Goal: Transaction & Acquisition: Purchase product/service

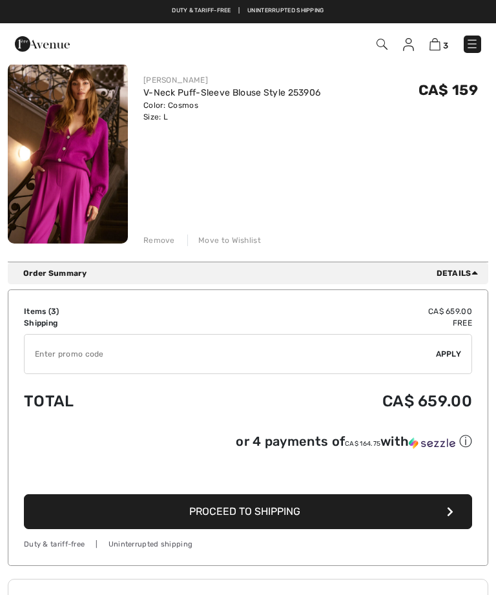
scroll to position [524, 0]
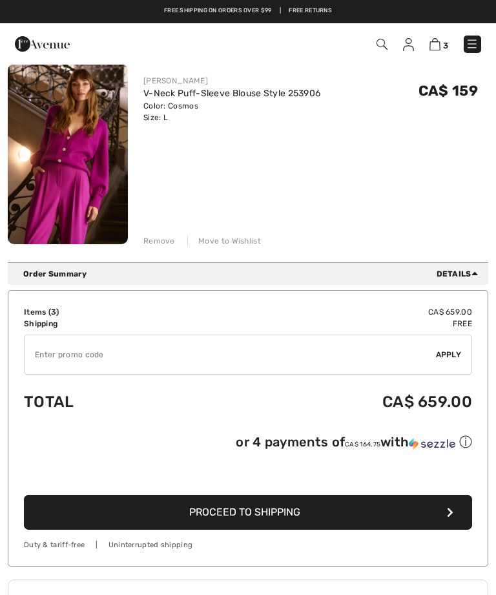
click at [88, 359] on input "TEXT" at bounding box center [231, 354] width 412 height 39
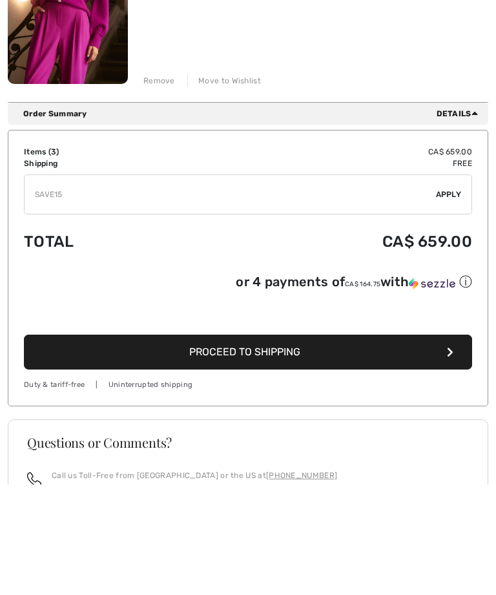
scroll to position [584, 0]
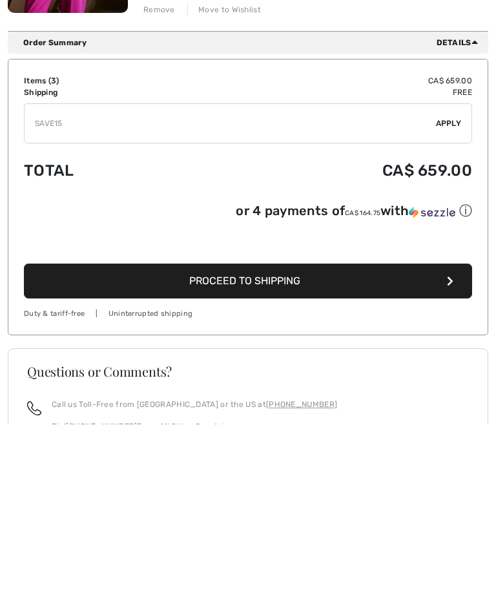
click at [447, 289] on span "Apply" at bounding box center [449, 295] width 26 height 12
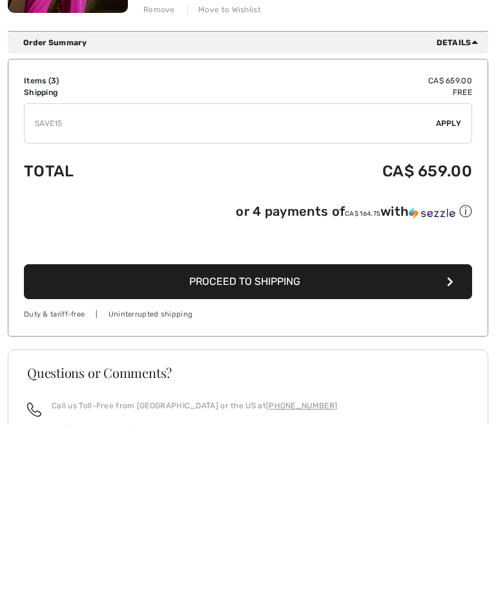
scroll to position [755, 0]
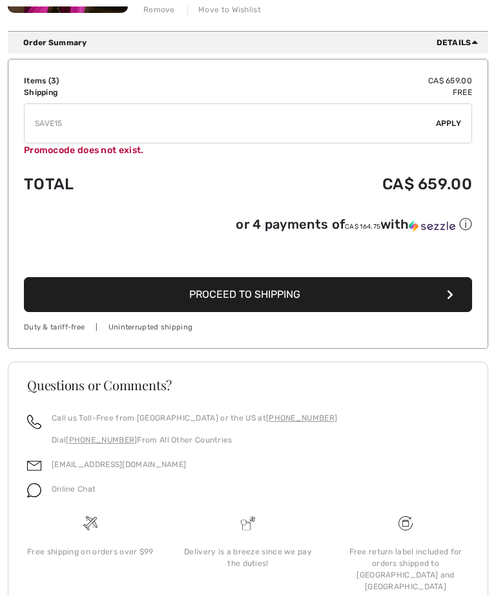
click at [488, 437] on footer "Questions or Comments? Call us Toll-Free from Canada or the US at +1 (888) 605-…" at bounding box center [248, 493] width 481 height 262
click at [100, 120] on input "TEXT" at bounding box center [231, 123] width 412 height 39
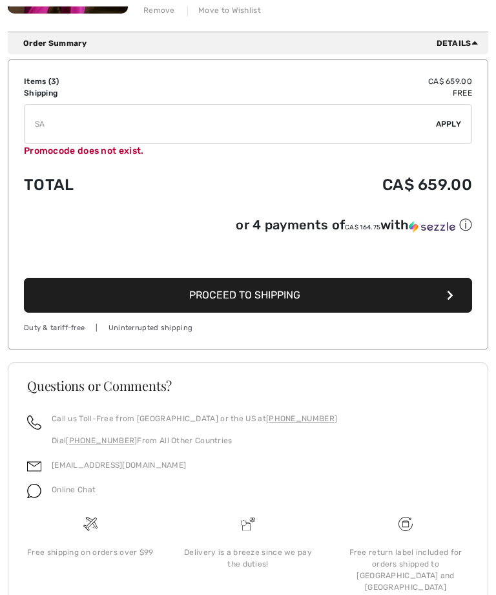
type input "S"
type input "NEW15"
click at [449, 129] on span "Apply" at bounding box center [449, 124] width 26 height 12
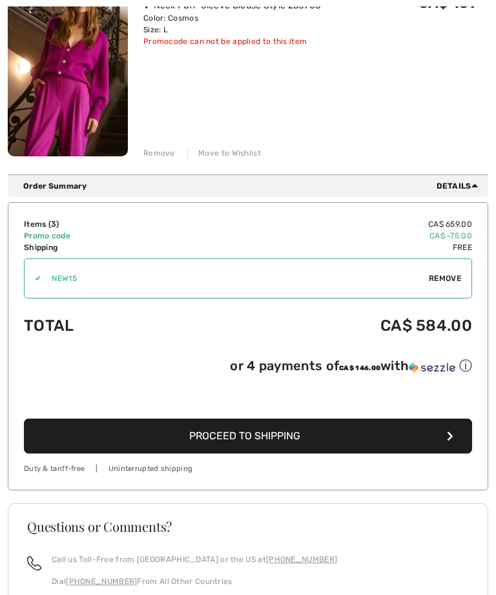
scroll to position [612, 0]
click at [445, 449] on button "Proceed to Shipping" at bounding box center [248, 436] width 448 height 35
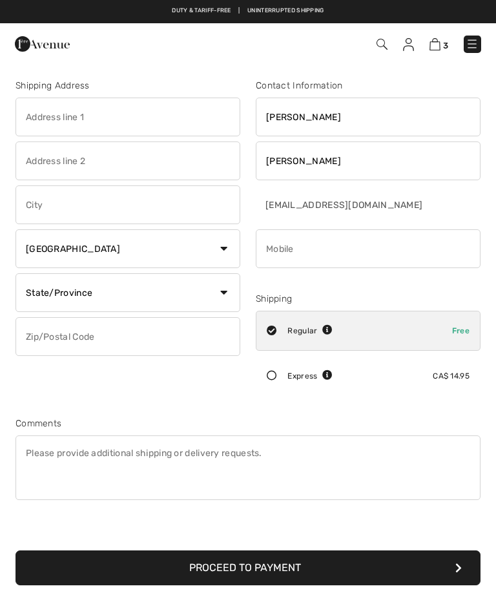
click at [95, 111] on input "text" at bounding box center [128, 117] width 225 height 39
type input "1278 gryphon mews"
click at [95, 216] on input "text" at bounding box center [128, 204] width 225 height 39
click at [230, 299] on select "State/Province Alberta British Columbia Manitoba New Brunswick Newfoundland and…" at bounding box center [128, 292] width 225 height 39
type input "[GEOGRAPHIC_DATA]"
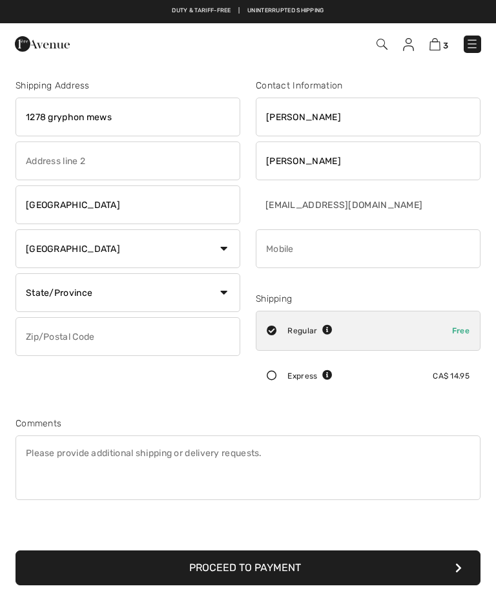
select select "ON"
click at [216, 342] on input "text" at bounding box center [128, 336] width 225 height 39
click at [361, 265] on input "phone" at bounding box center [368, 248] width 225 height 39
type input "L4w3e5"
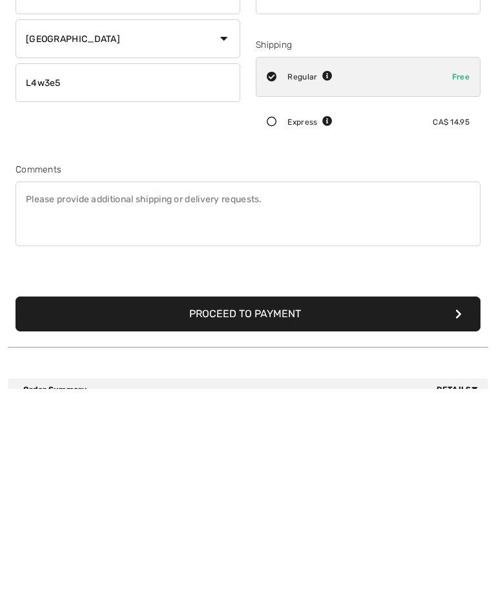
type input "6475496648"
click at [459, 503] on button "Proceed to Payment" at bounding box center [248, 520] width 465 height 35
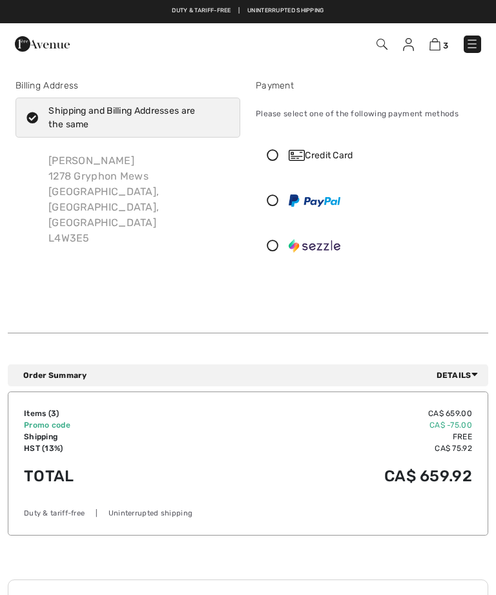
click at [439, 48] on img at bounding box center [435, 44] width 11 height 12
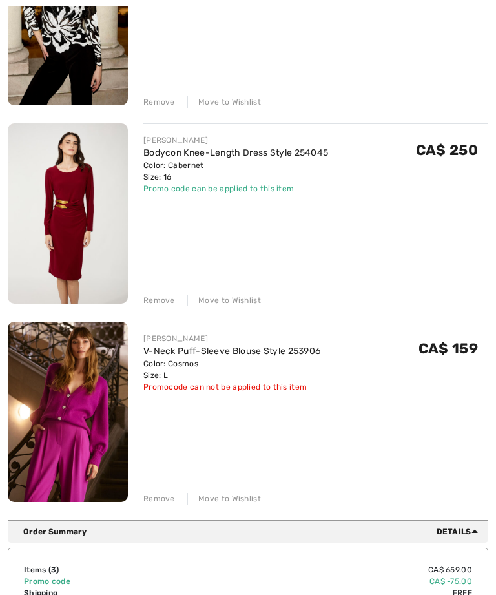
scroll to position [266, 0]
click at [166, 504] on div "Remove" at bounding box center [159, 499] width 32 height 12
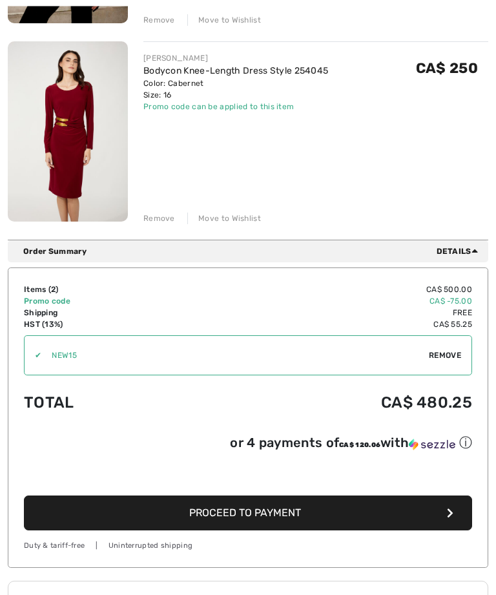
scroll to position [348, 0]
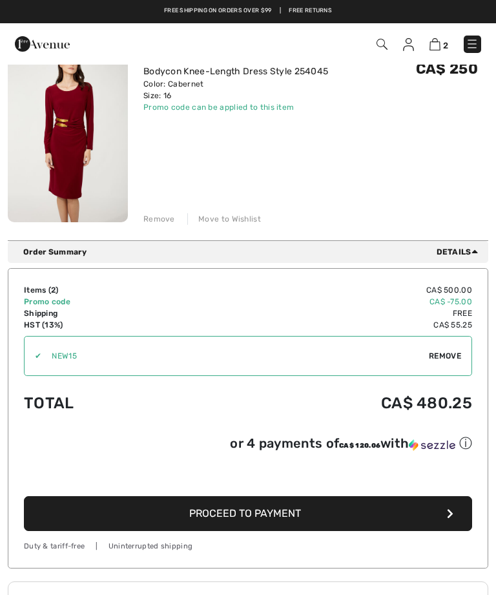
click at [454, 523] on button "Proceed to Payment" at bounding box center [248, 513] width 448 height 35
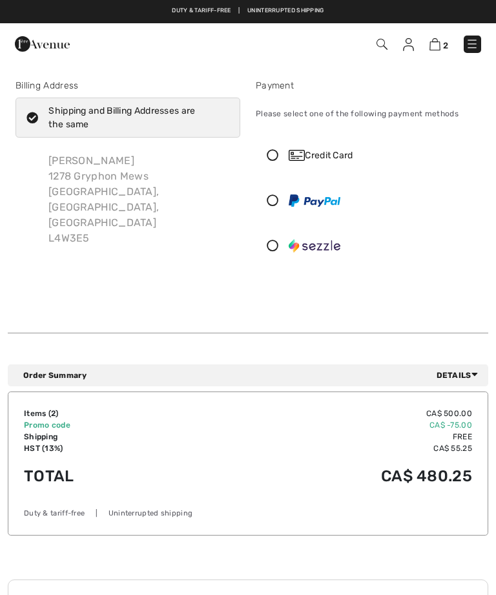
click at [279, 149] on icon at bounding box center [273, 155] width 32 height 12
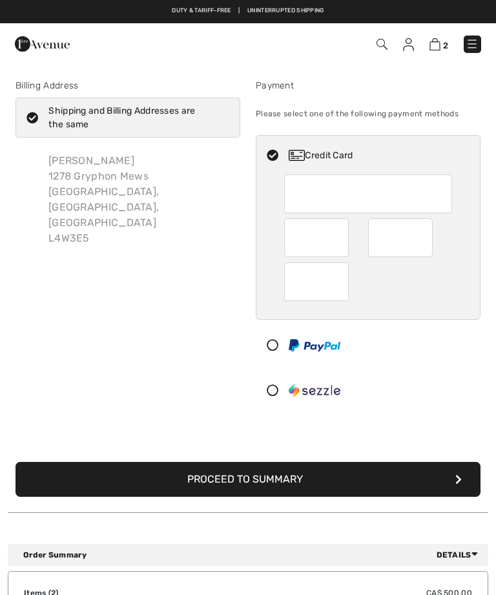
scroll to position [142, 0]
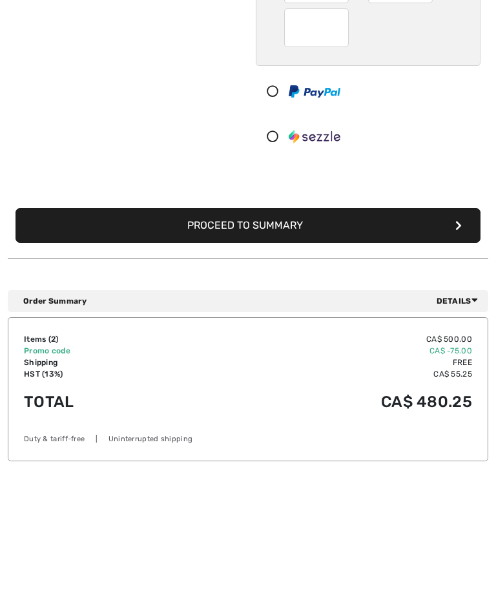
click at [465, 320] on button "Proceed to Summary" at bounding box center [248, 337] width 465 height 35
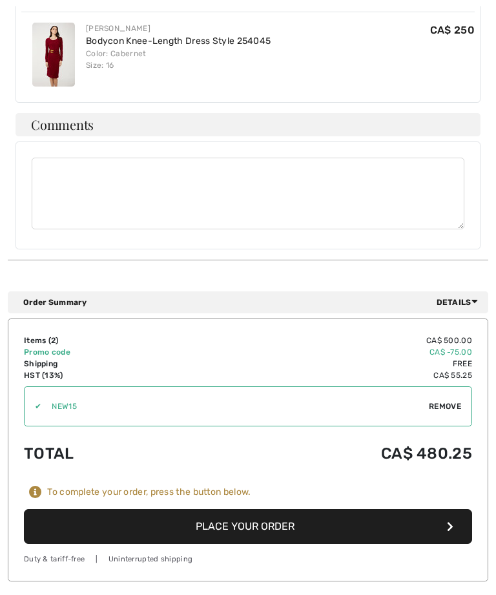
scroll to position [674, 0]
click at [447, 509] on button "Place Your Order" at bounding box center [248, 526] width 448 height 35
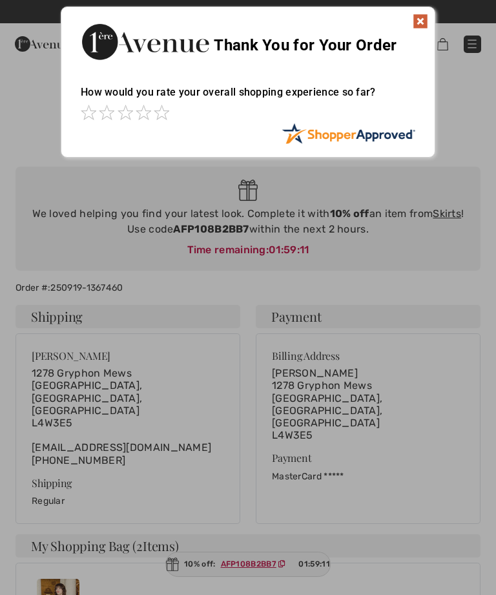
click at [472, 584] on div at bounding box center [248, 297] width 496 height 595
click at [416, 24] on img at bounding box center [421, 22] width 16 height 16
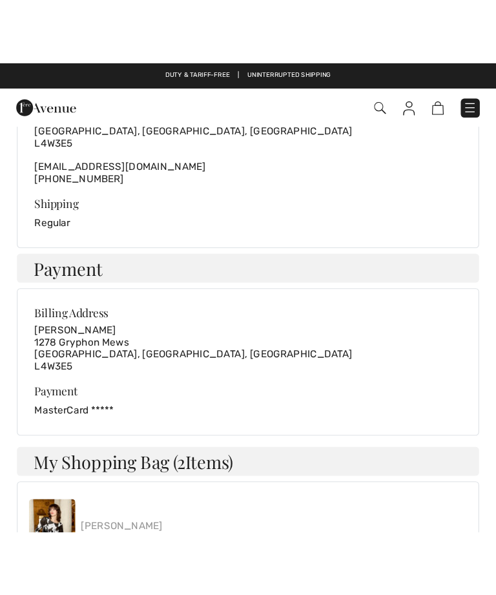
scroll to position [37, 0]
